Goal: Navigation & Orientation: Go to known website

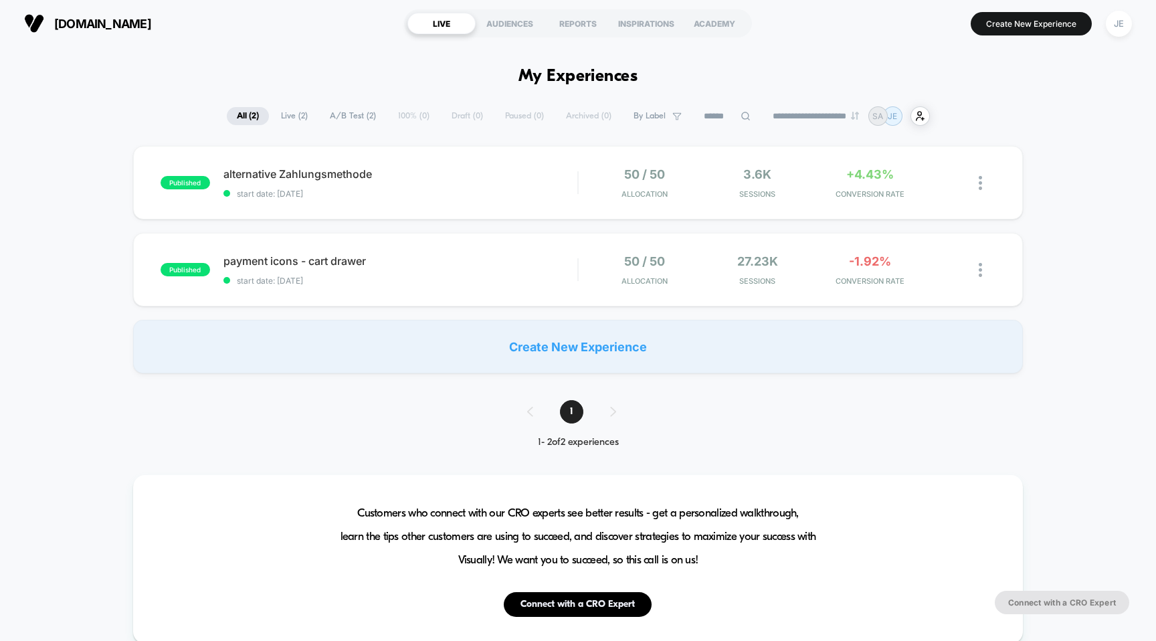
click at [126, 18] on span "[DOMAIN_NAME]" at bounding box center [102, 24] width 97 height 14
